Goal: Feedback & Contribution: Leave review/rating

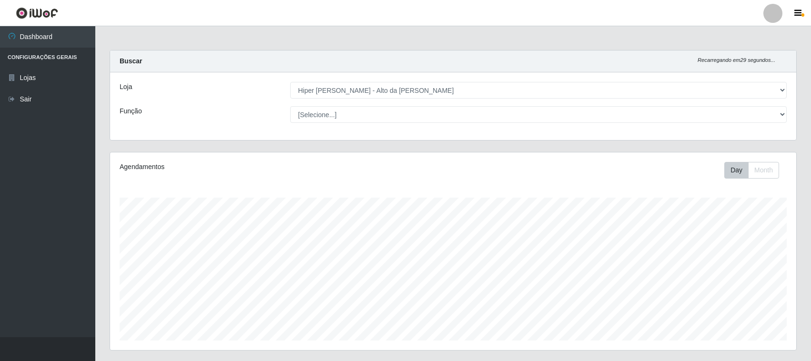
select select "515"
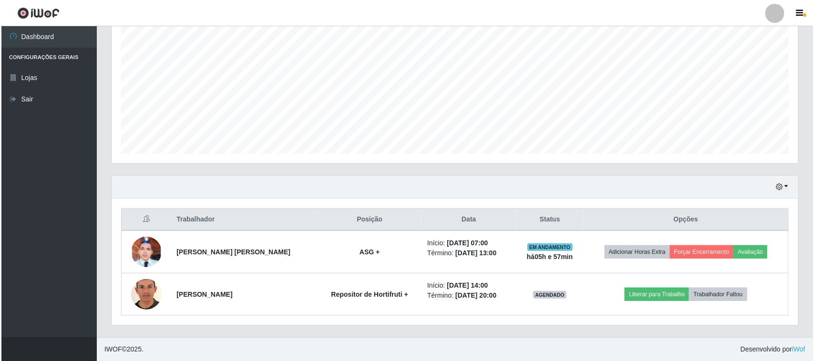
scroll to position [198, 686]
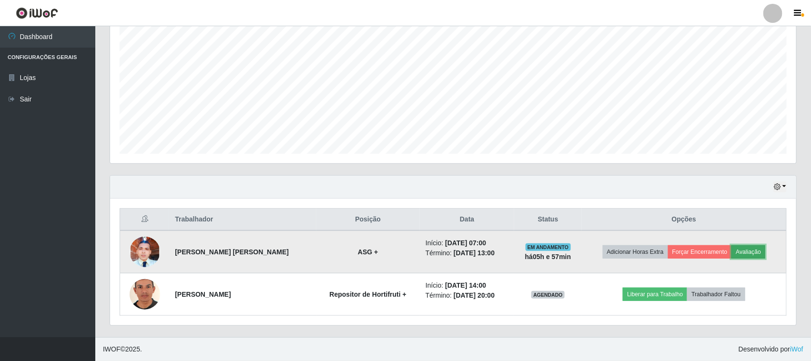
click at [747, 250] on button "Avaliação" at bounding box center [749, 251] width 34 height 13
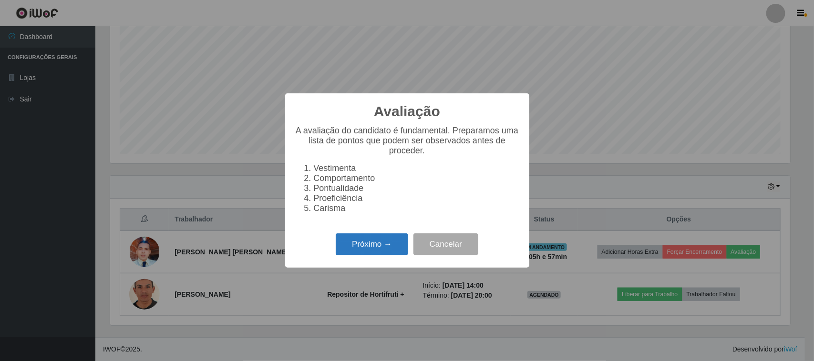
click at [369, 256] on button "Próximo →" at bounding box center [372, 245] width 72 height 22
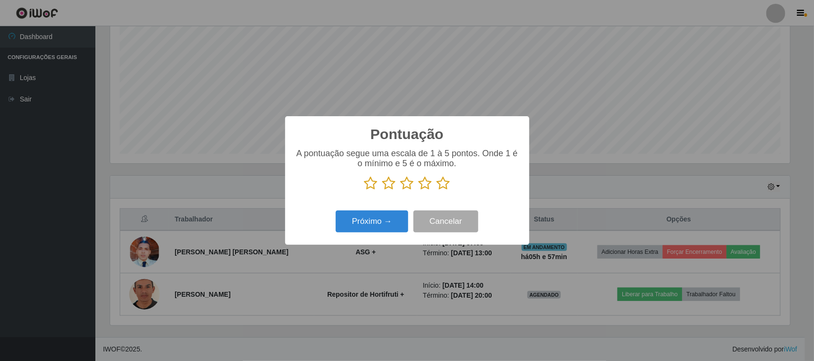
scroll to position [476497, 476015]
click at [442, 182] on icon at bounding box center [443, 183] width 13 height 14
click at [437, 191] on input "radio" at bounding box center [437, 191] width 0 height 0
click at [382, 217] on button "Próximo →" at bounding box center [372, 222] width 72 height 22
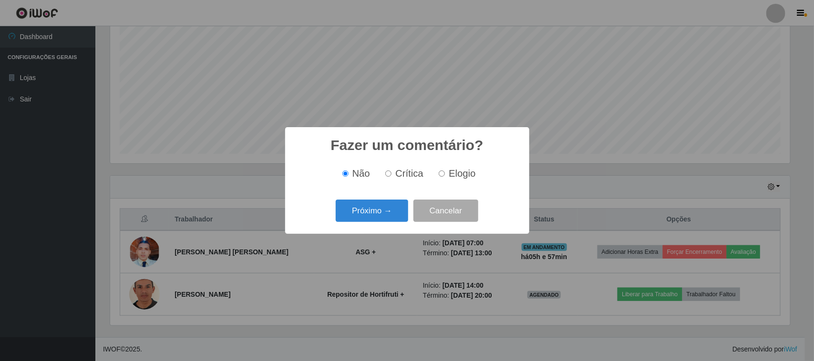
click at [468, 170] on span "Elogio" at bounding box center [462, 173] width 27 height 10
click at [445, 171] on input "Elogio" at bounding box center [442, 174] width 6 height 6
radio input "true"
click at [378, 204] on button "Próximo →" at bounding box center [372, 211] width 72 height 22
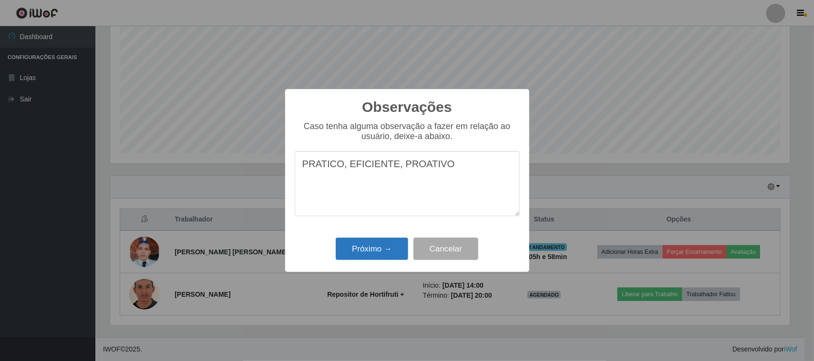
type textarea "PRATICO, EFICIENTE, PROATIVO"
click at [395, 248] on button "Próximo →" at bounding box center [372, 249] width 72 height 22
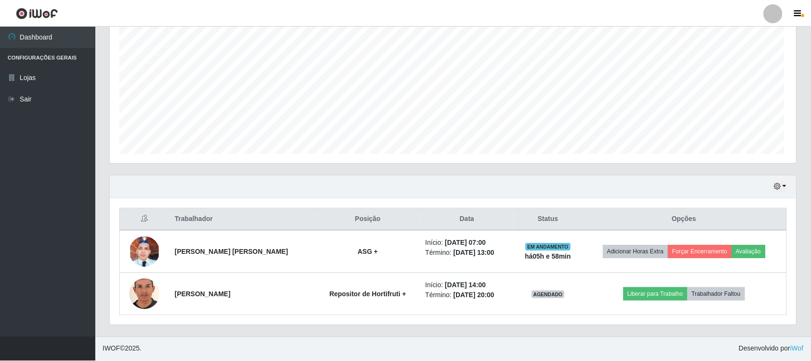
scroll to position [198, 686]
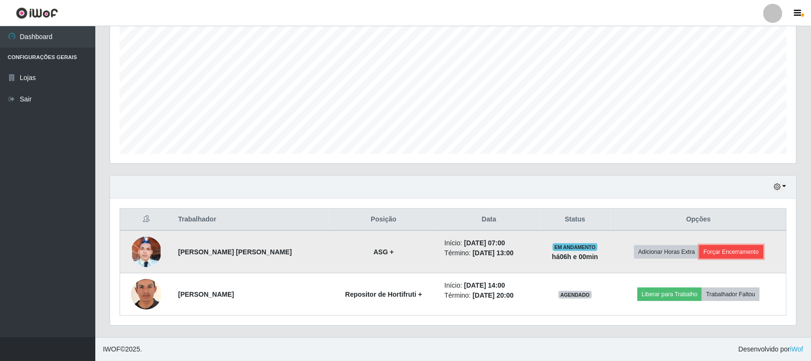
click at [720, 256] on button "Forçar Encerramento" at bounding box center [732, 251] width 64 height 13
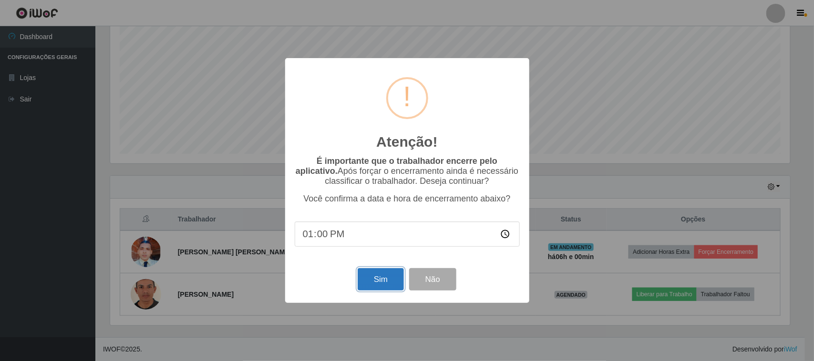
click at [377, 289] on button "Sim" at bounding box center [381, 279] width 46 height 22
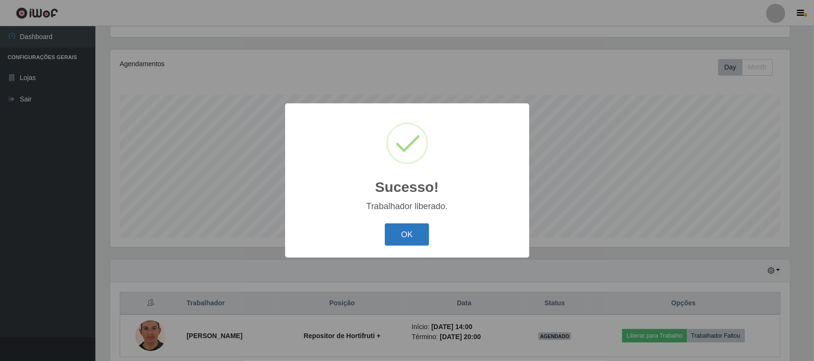
click at [410, 230] on button "OK" at bounding box center [407, 235] width 44 height 22
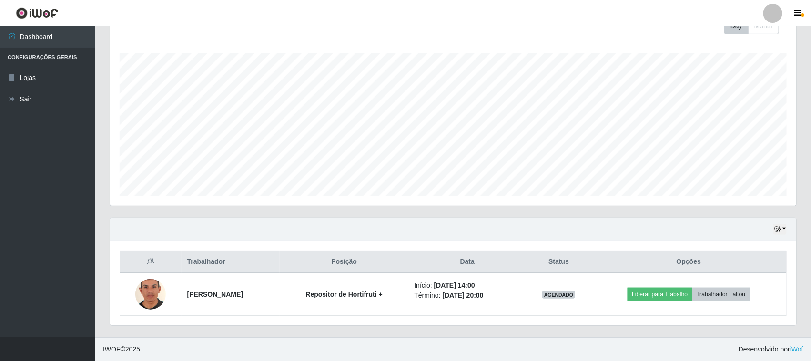
scroll to position [145, 0]
click at [778, 225] on button "button" at bounding box center [780, 229] width 13 height 11
click at [731, 173] on button "3 dias" at bounding box center [748, 174] width 75 height 20
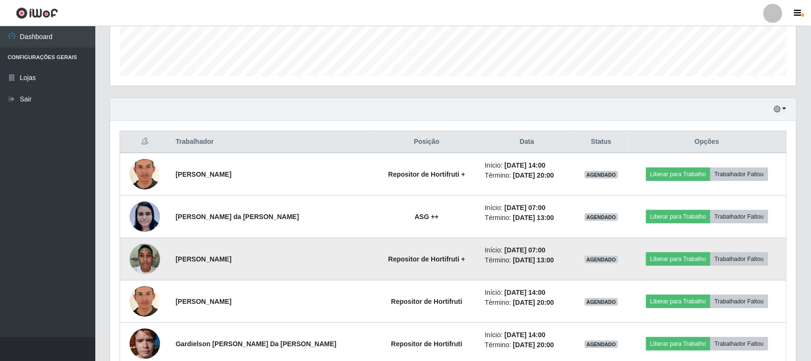
scroll to position [315, 0]
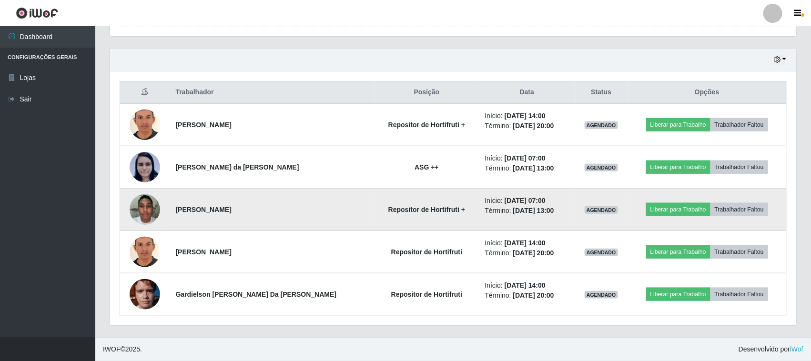
click at [140, 210] on img at bounding box center [145, 209] width 31 height 41
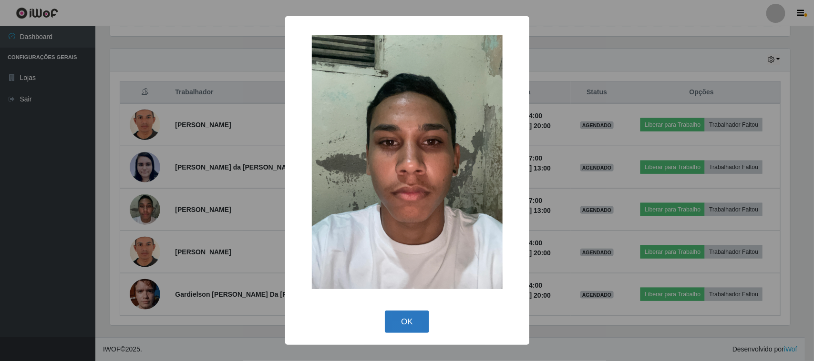
click at [413, 325] on button "OK" at bounding box center [407, 322] width 44 height 22
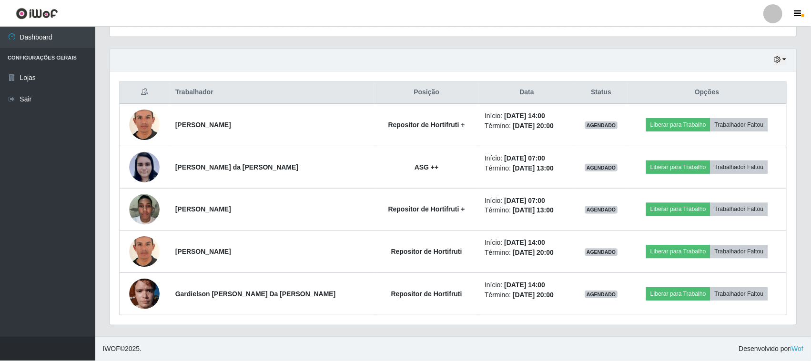
scroll to position [198, 686]
